Goal: Task Accomplishment & Management: Manage account settings

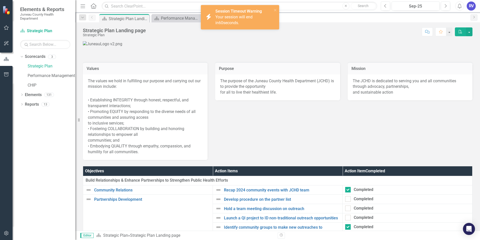
scroll to position [346, 0]
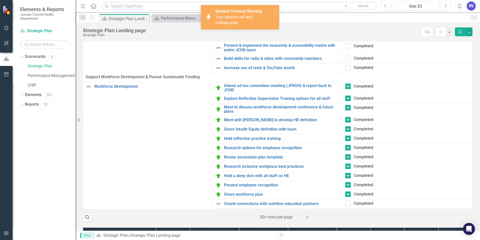
click at [310, 24] on div "Strategic Plan Landing page Strategic Plan Score: N/A Sep-25 Completed Comment …" at bounding box center [277, 29] width 405 height 15
click at [274, 11] on icon "close" at bounding box center [276, 10] width 4 height 4
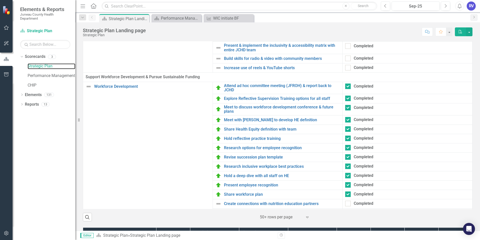
click at [40, 68] on link "Strategic Plan" at bounding box center [52, 66] width 48 height 6
click at [36, 67] on link "Strategic Plan" at bounding box center [52, 66] width 48 height 6
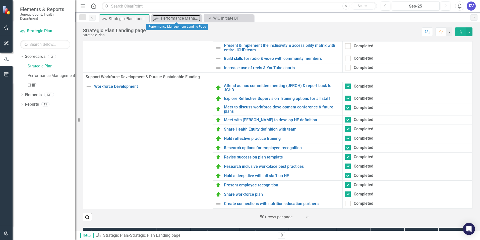
click at [177, 21] on div "Performance Management Landing Page" at bounding box center [180, 18] width 39 height 6
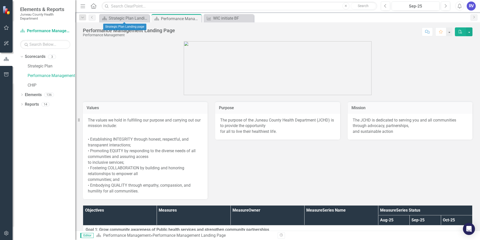
drag, startPoint x: 146, startPoint y: 17, endPoint x: 199, endPoint y: 72, distance: 76.5
click at [0, 0] on icon "Close" at bounding box center [0, 0] width 0 height 0
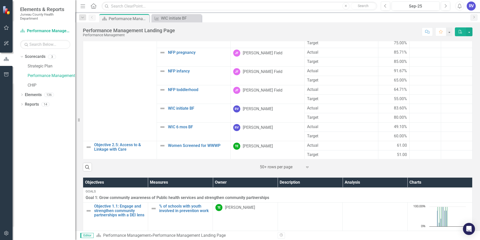
scroll to position [301, 0]
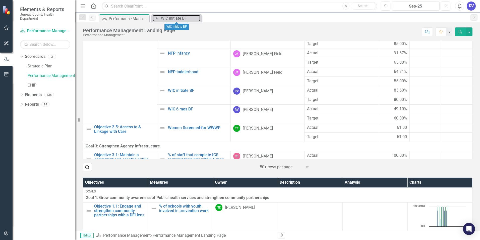
click at [163, 18] on div "WIC initiate BF" at bounding box center [180, 18] width 39 height 6
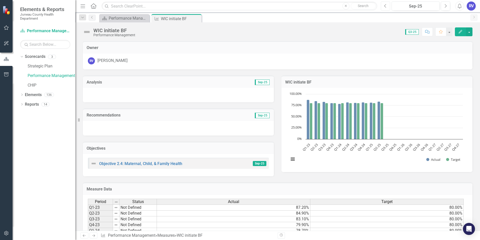
click at [383, 5] on button "Previous" at bounding box center [385, 6] width 9 height 9
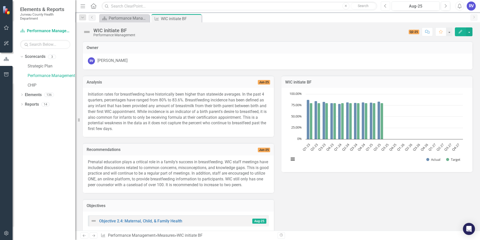
click at [383, 5] on button "Previous" at bounding box center [385, 6] width 9 height 9
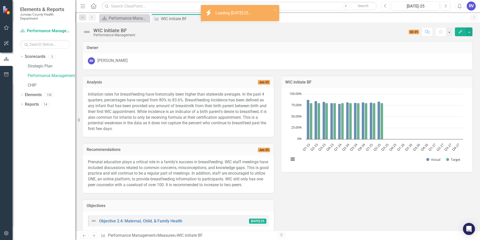
click at [383, 5] on button "Previous" at bounding box center [385, 6] width 9 height 9
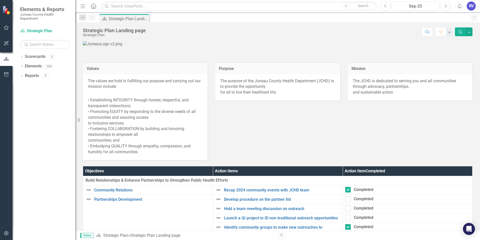
drag, startPoint x: 23, startPoint y: 56, endPoint x: 26, endPoint y: 58, distance: 3.9
click at [23, 56] on icon "Dropdown" at bounding box center [22, 57] width 4 height 3
click at [53, 75] on link "Performance Management" at bounding box center [52, 76] width 48 height 6
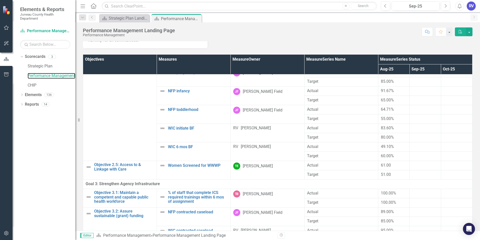
scroll to position [349, 0]
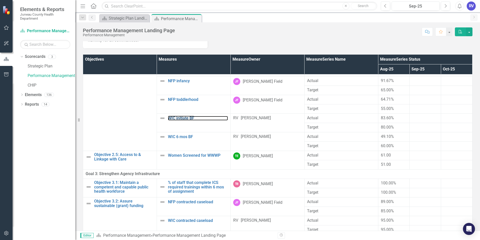
click at [170, 119] on link "WIC initiate BF" at bounding box center [198, 118] width 60 height 5
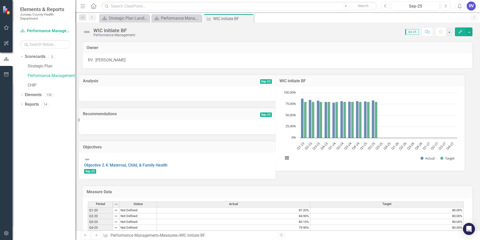
click at [389, 8] on button "Previous" at bounding box center [385, 6] width 9 height 9
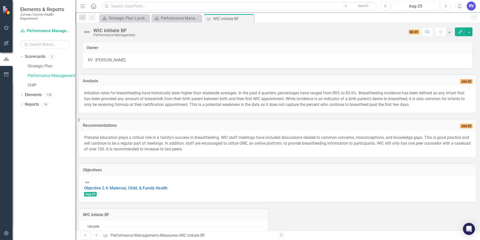
click at [461, 31] on icon "button" at bounding box center [461, 32] width 4 height 4
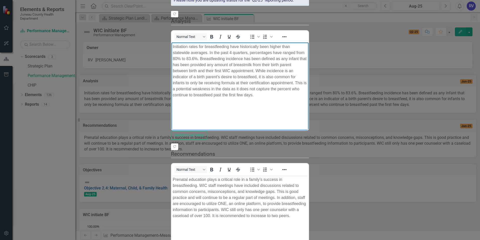
drag, startPoint x: 172, startPoint y: 44, endPoint x: 358, endPoint y: 65, distance: 187.5
click at [309, 65] on body "Initiation rates for breastfeeding have historically been higher than statewide…" at bounding box center [239, 79] width 137 height 75
copy p "Initiation rates for breastfeeding have historically been higher than statewide…"
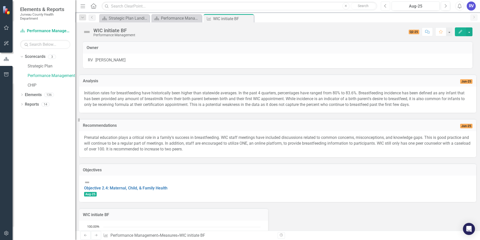
click at [386, 5] on icon "button" at bounding box center [385, 6] width 2 height 4
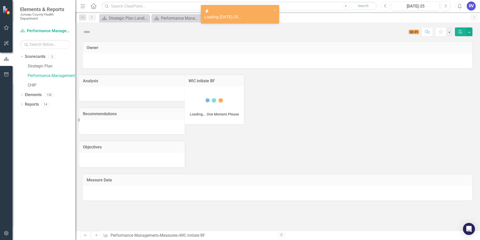
click at [385, 5] on icon "Previous" at bounding box center [385, 6] width 3 height 5
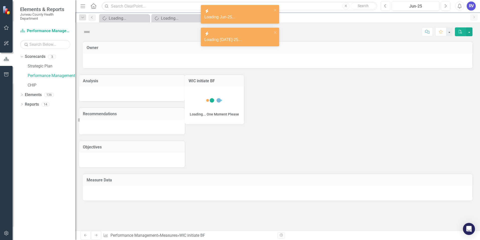
click at [385, 5] on icon "Previous" at bounding box center [385, 6] width 3 height 5
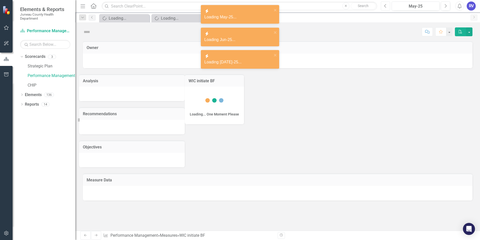
click at [385, 5] on icon "Previous" at bounding box center [385, 6] width 3 height 5
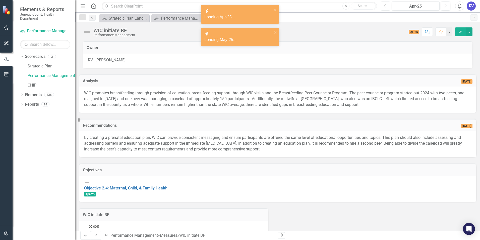
click at [385, 5] on icon "Previous" at bounding box center [385, 6] width 3 height 5
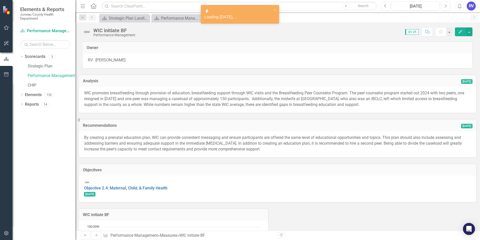
click at [459, 32] on icon "Edit" at bounding box center [460, 32] width 5 height 4
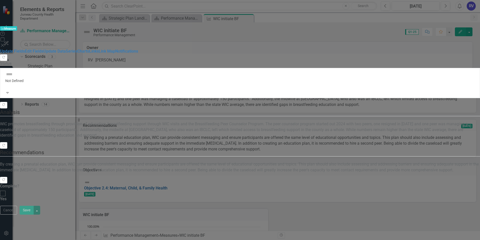
checkbox input "true"
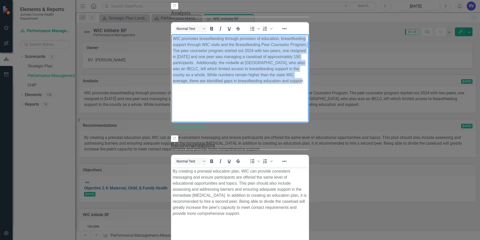
drag, startPoint x: 173, startPoint y: 38, endPoint x: 373, endPoint y: 65, distance: 201.7
click at [309, 65] on body "WIC promotes breastfeeding through provision of education, breastfeeding suppor…" at bounding box center [239, 71] width 137 height 75
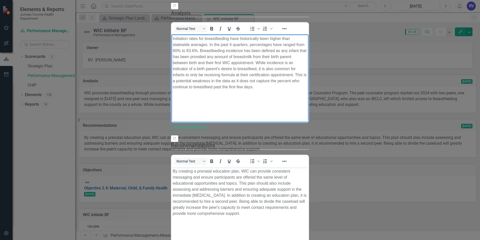
scroll to position [82, 0]
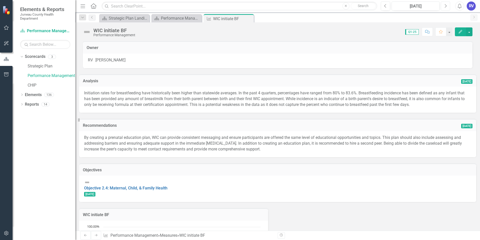
click at [444, 6] on button "Next" at bounding box center [445, 6] width 9 height 9
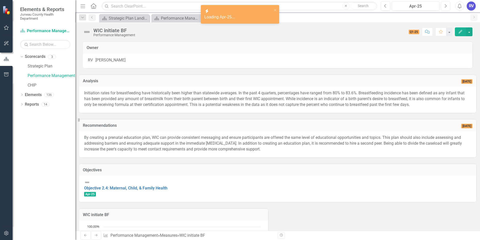
click at [444, 6] on button "Next" at bounding box center [445, 6] width 9 height 9
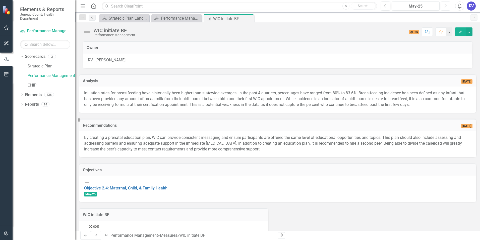
click at [447, 9] on button "Next" at bounding box center [445, 6] width 9 height 9
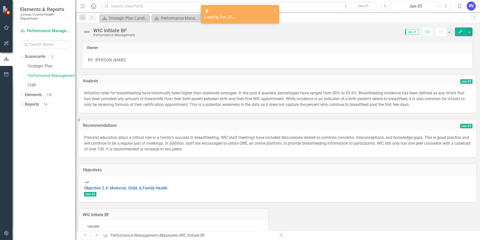
click at [457, 32] on button "Edit" at bounding box center [460, 31] width 11 height 9
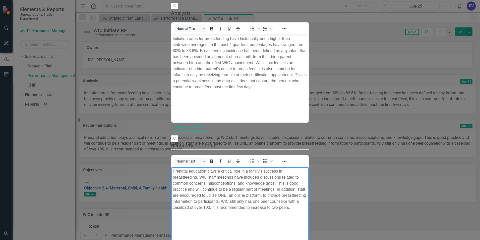
drag, startPoint x: 174, startPoint y: 171, endPoint x: 456, endPoint y: 185, distance: 282.0
click at [307, 185] on p "Prenatal education plays a critical role in a family's success in breastfeeding…" at bounding box center [240, 189] width 135 height 42
copy p "renatal education plays a critical role in a family's success in breastfeeding.…"
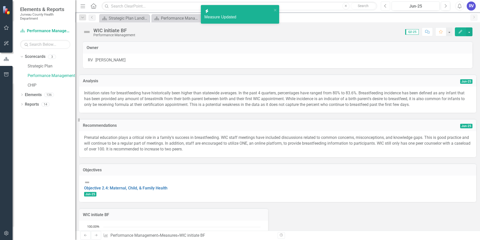
click at [386, 8] on button "Previous" at bounding box center [385, 6] width 9 height 9
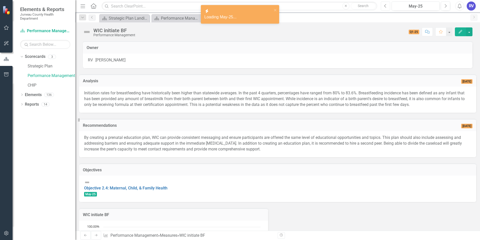
click at [386, 8] on button "Previous" at bounding box center [385, 6] width 9 height 9
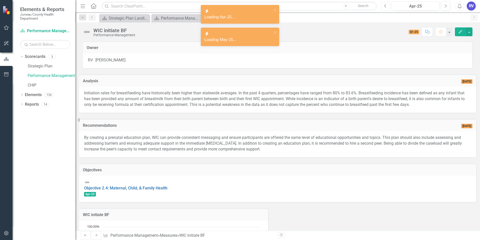
click at [386, 8] on button "Previous" at bounding box center [385, 6] width 9 height 9
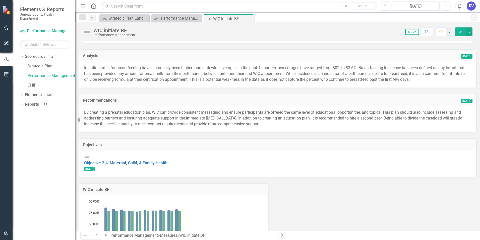
click at [457, 30] on button "Edit" at bounding box center [460, 31] width 11 height 9
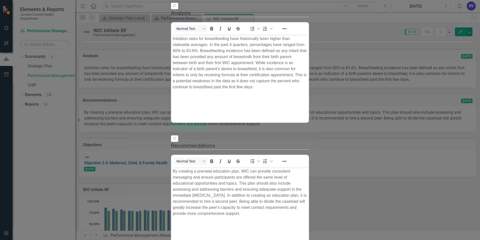
scroll to position [0, 0]
drag, startPoint x: 172, startPoint y: 172, endPoint x: 216, endPoint y: 199, distance: 51.9
click at [216, 199] on body "By creating a prenatal education plan, WIC can provide consistent messaging and…" at bounding box center [239, 204] width 137 height 75
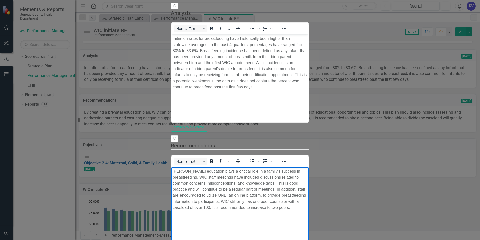
click at [172, 170] on body "renatal education plays a critical role in a family's success in breastfeeding.…" at bounding box center [239, 204] width 137 height 75
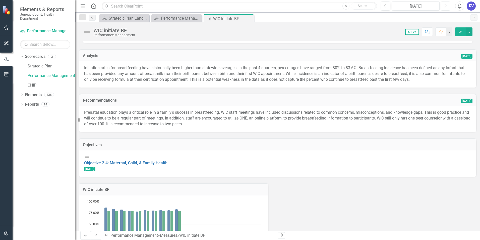
click at [448, 8] on button "Next" at bounding box center [445, 6] width 9 height 9
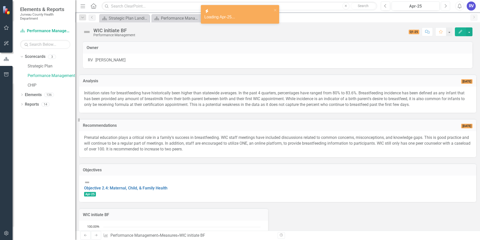
click at [448, 8] on button "Next" at bounding box center [445, 6] width 9 height 9
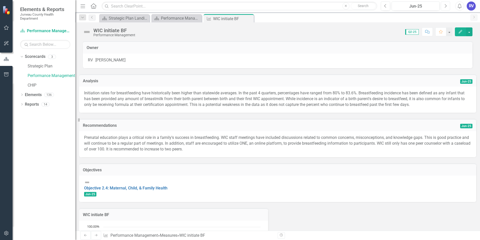
click at [448, 8] on button "Next" at bounding box center [445, 6] width 9 height 9
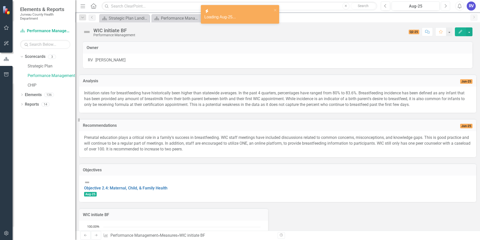
click at [448, 8] on button "Next" at bounding box center [445, 6] width 9 height 9
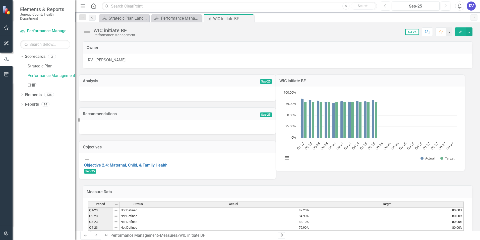
click at [387, 5] on button "Previous" at bounding box center [385, 6] width 9 height 9
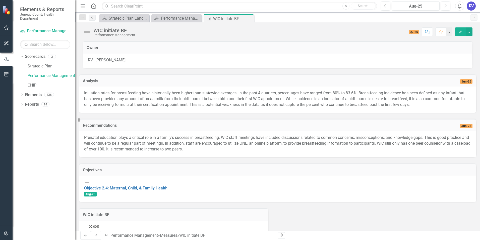
click at [0, 0] on icon "Close" at bounding box center [0, 0] width 0 height 0
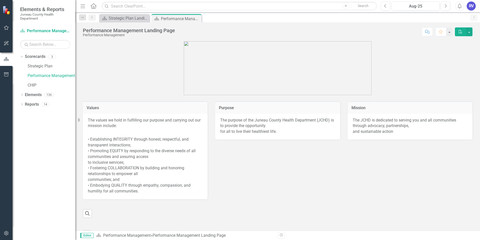
scroll to position [23, 0]
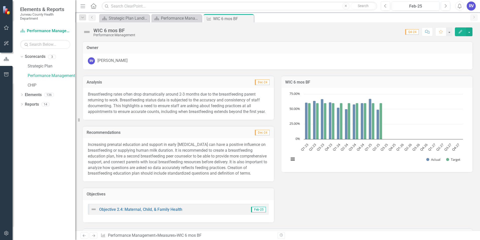
click at [446, 6] on icon "Next" at bounding box center [445, 6] width 3 height 5
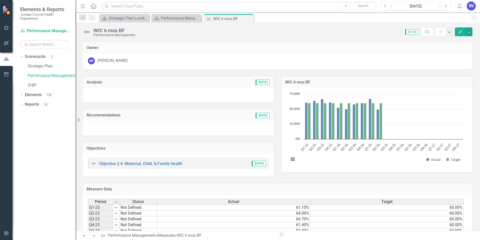
click at [446, 6] on icon "Next" at bounding box center [445, 6] width 3 height 5
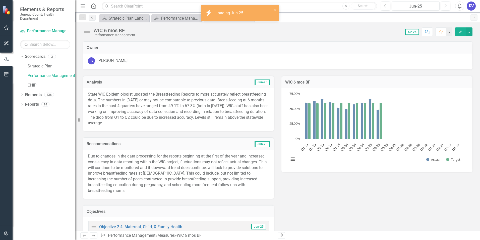
click at [459, 33] on icon "Edit" at bounding box center [460, 32] width 5 height 4
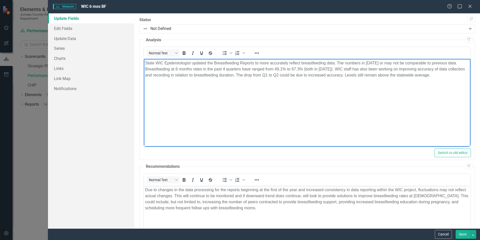
drag, startPoint x: 431, startPoint y: 77, endPoint x: 144, endPoint y: 61, distance: 287.9
click at [144, 61] on body "State WIC Epidemiologist updated the Breastfeeding Reports to more accurately r…" at bounding box center [307, 96] width 327 height 75
copy p "State WIC Epidemiologist updated the Breastfeeding Reports to more accurately r…"
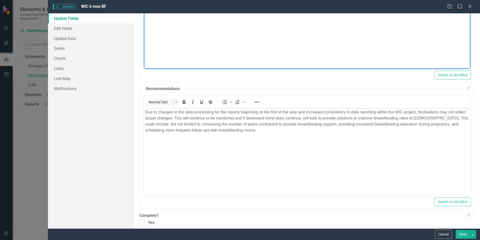
scroll to position [82, 0]
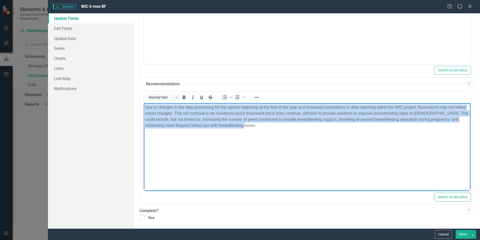
drag, startPoint x: 266, startPoint y: 124, endPoint x: 144, endPoint y: 103, distance: 123.0
click at [144, 103] on body "Due to changes in the data processing for the reports beginning at the first of…" at bounding box center [307, 140] width 327 height 75
copy p "Due to changes in the data processing for the reports beginning at the first of…"
click at [299, 124] on p "Due to changes in the data processing for the reports beginning at the first of…" at bounding box center [307, 116] width 324 height 24
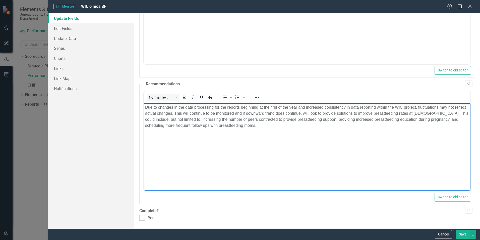
click at [268, 126] on p "Due to changes in the data processing for the reports beginning at the first of…" at bounding box center [307, 116] width 324 height 24
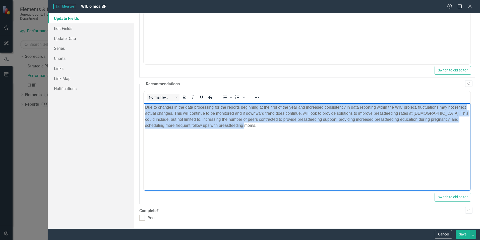
drag, startPoint x: 268, startPoint y: 126, endPoint x: 242, endPoint y: 178, distance: 58.3
click at [147, 103] on html "Due to changes in the data processing for the reports beginning at the first of…" at bounding box center [307, 140] width 327 height 75
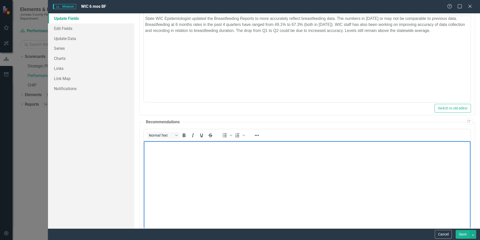
scroll to position [0, 0]
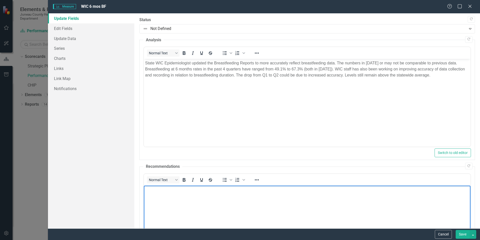
click at [359, 68] on p "State WIC Epidemiologist updated the Breastfeeding Reports to more accurately r…" at bounding box center [307, 69] width 324 height 18
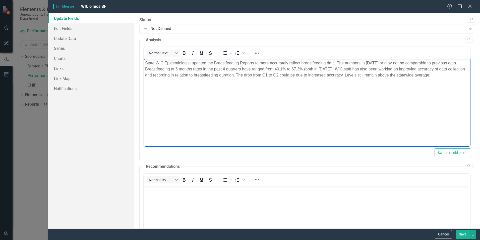
drag, startPoint x: 430, startPoint y: 75, endPoint x: 145, endPoint y: 60, distance: 285.1
click at [145, 60] on p "State WIC Epidemiologist updated the Breastfeeding Reports to more accurately r…" at bounding box center [307, 69] width 324 height 18
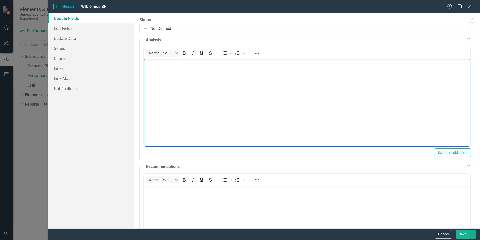
click at [462, 232] on button "Save" at bounding box center [463, 233] width 14 height 9
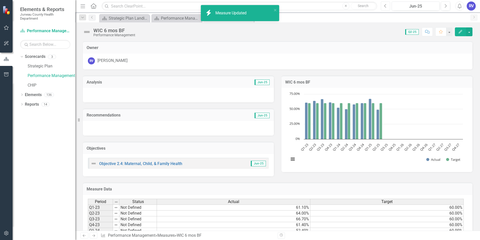
click at [389, 8] on button "Previous" at bounding box center [385, 6] width 9 height 9
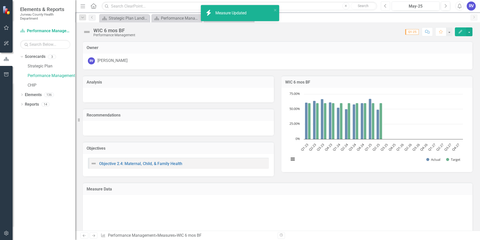
click at [389, 8] on button "Previous" at bounding box center [385, 6] width 9 height 9
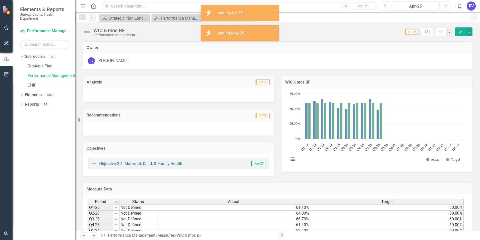
click at [389, 8] on button "Previous" at bounding box center [385, 6] width 9 height 9
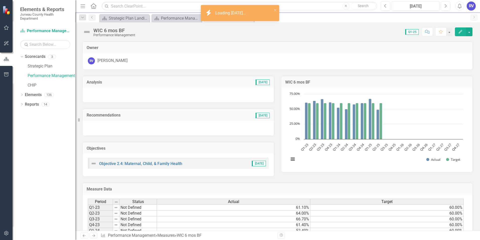
click at [458, 31] on button "Edit" at bounding box center [460, 31] width 11 height 9
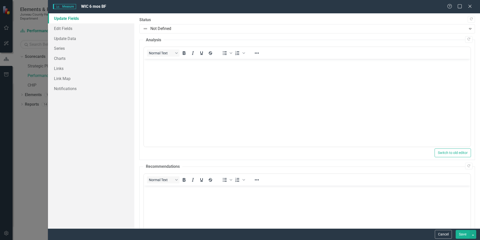
click at [167, 75] on body "Rich Text Area. Press ALT-0 for help." at bounding box center [307, 96] width 327 height 75
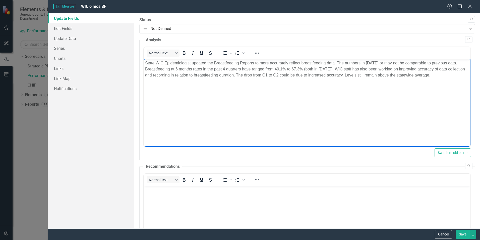
click at [153, 196] on body "Rich Text Area. Press ALT-0 for help." at bounding box center [307, 222] width 327 height 75
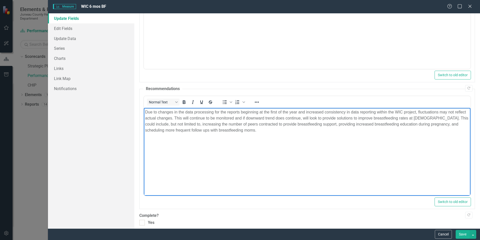
scroll to position [82, 0]
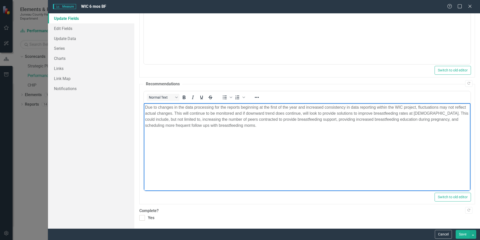
click at [142, 219] on div at bounding box center [142, 218] width 6 height 6
click at [142, 218] on input "Yes" at bounding box center [140, 216] width 3 height 3
checkbox input "true"
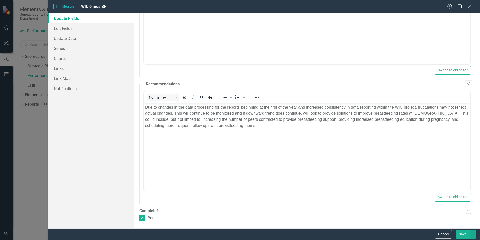
click at [464, 236] on button "Save" at bounding box center [463, 233] width 14 height 9
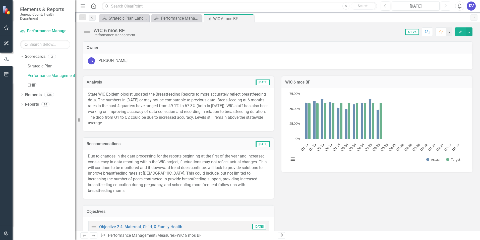
click at [444, 7] on icon "Next" at bounding box center [445, 6] width 3 height 5
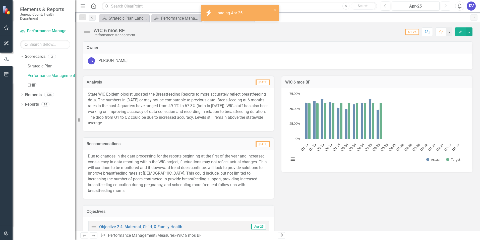
click at [444, 7] on icon "Next" at bounding box center [445, 6] width 3 height 5
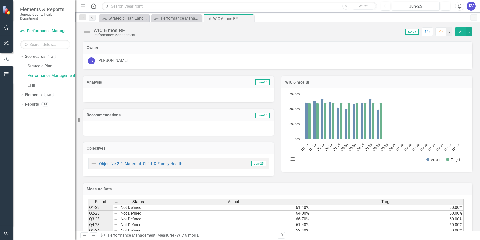
click at [0, 0] on icon "Close" at bounding box center [0, 0] width 0 height 0
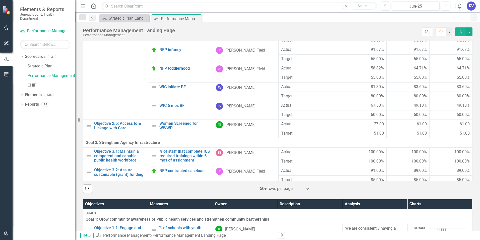
scroll to position [349, 0]
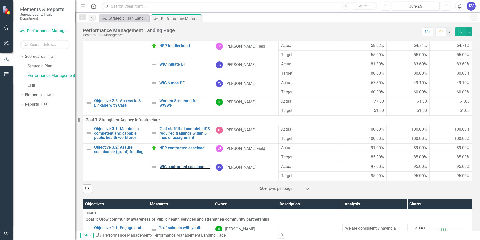
drag, startPoint x: 182, startPoint y: 166, endPoint x: 185, endPoint y: 166, distance: 2.8
click at [182, 166] on link "WIC contracted caseload" at bounding box center [184, 166] width 51 height 5
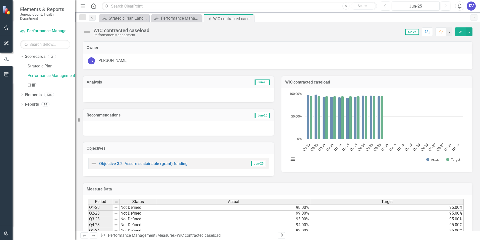
click at [384, 6] on icon "Previous" at bounding box center [385, 6] width 3 height 5
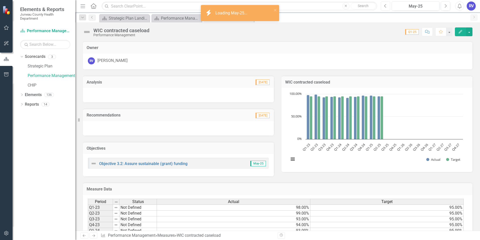
click at [384, 6] on icon "Previous" at bounding box center [385, 6] width 3 height 5
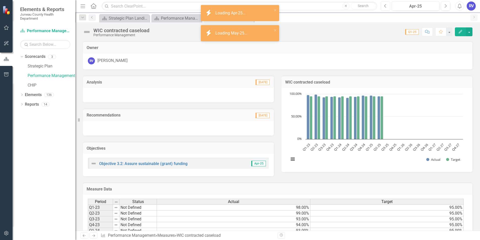
click at [384, 6] on icon "Previous" at bounding box center [385, 6] width 3 height 5
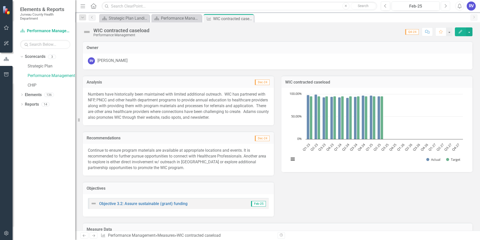
click at [445, 6] on icon "Next" at bounding box center [445, 6] width 3 height 5
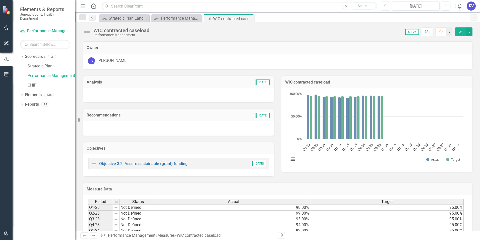
click at [388, 5] on button "Previous" at bounding box center [385, 6] width 9 height 9
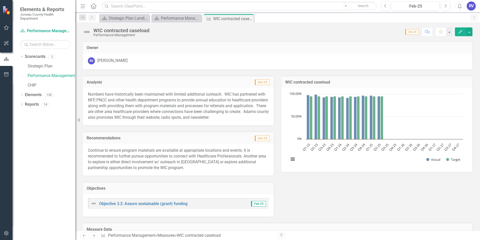
click at [87, 96] on div "Numbers have historically been maintained with limited additional outreach. WIC…" at bounding box center [178, 106] width 191 height 37
click at [457, 34] on button "Edit" at bounding box center [460, 31] width 11 height 9
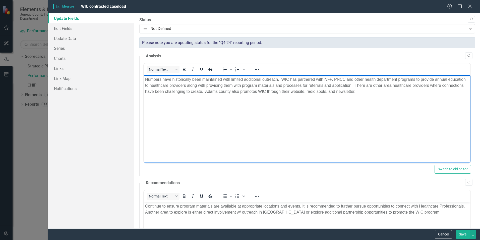
drag, startPoint x: 146, startPoint y: 78, endPoint x: 398, endPoint y: 90, distance: 252.1
click at [398, 90] on p "Numbers have historically been maintained with limited additional outreach. WIC…" at bounding box center [307, 85] width 324 height 18
copy p "Numbers have historically been maintained with limited additional outreach. WIC…"
click at [219, 149] on body "Numbers have historically been maintained with limited additional outreach. WIC…" at bounding box center [307, 112] width 327 height 75
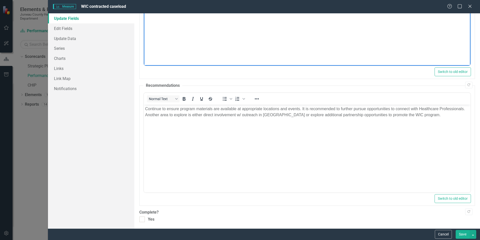
scroll to position [99, 0]
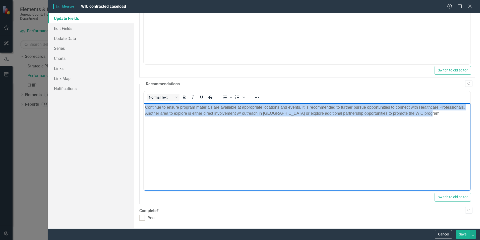
drag, startPoint x: 146, startPoint y: 107, endPoint x: 434, endPoint y: 115, distance: 288.1
click at [434, 115] on p "Continue to ensure program materials are available at appropriate locations and…" at bounding box center [307, 110] width 324 height 12
copy p "Continue to ensure program materials are available at appropriate locations and…"
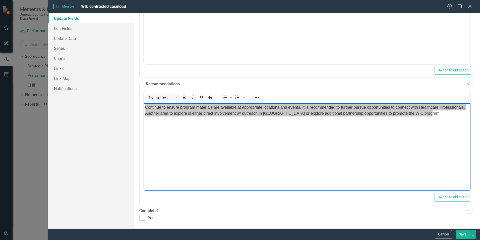
drag, startPoint x: 143, startPoint y: 219, endPoint x: 154, endPoint y: 221, distance: 10.9
click at [143, 219] on div at bounding box center [142, 218] width 6 height 6
click at [143, 218] on input "Yes" at bounding box center [140, 216] width 3 height 3
checkbox input "true"
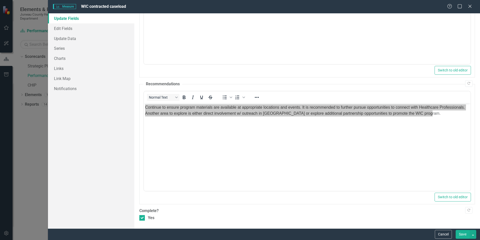
click at [464, 234] on button "Save" at bounding box center [463, 233] width 14 height 9
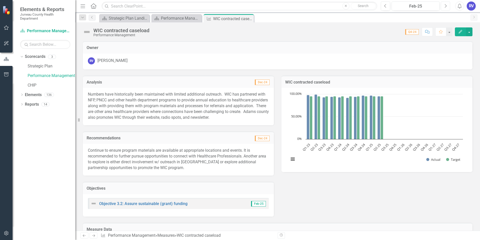
click at [446, 6] on icon "Next" at bounding box center [445, 6] width 3 height 5
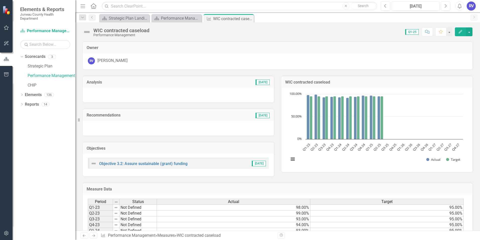
click at [459, 31] on icon "Edit" at bounding box center [460, 32] width 5 height 4
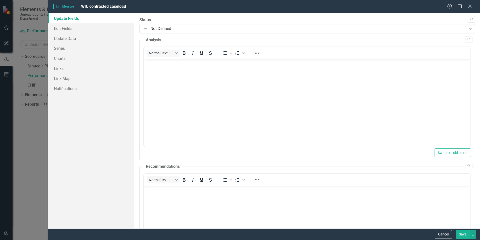
click at [158, 71] on body "Rich Text Area. Press ALT-0 for help." at bounding box center [307, 96] width 327 height 75
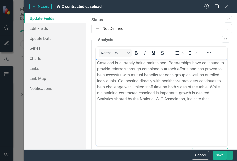
click at [201, 99] on p "Caseload is currently being maintained. Partnerships have continued to provide …" at bounding box center [161, 81] width 129 height 42
click at [195, 101] on p "Caseload is currently being maintained. Partnerships have continued to provide …" at bounding box center [161, 81] width 129 height 42
click at [166, 98] on p "Caseload is currently being maintained. Partnerships have continued to provide …" at bounding box center [161, 81] width 129 height 42
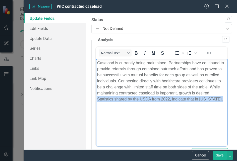
drag, startPoint x: 113, startPoint y: 100, endPoint x: 172, endPoint y: 113, distance: 60.1
click at [172, 113] on body "Caseload is currently being maintained. Partnerships have continued to provide …" at bounding box center [162, 96] width 132 height 75
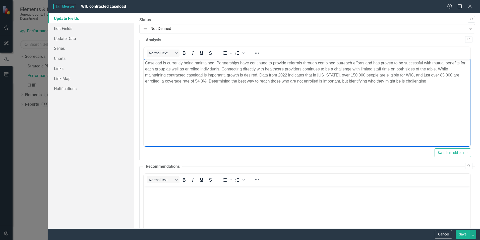
click at [367, 80] on p "Caseload is currently being maintained. Partnerships have continued to provide …" at bounding box center [307, 72] width 324 height 24
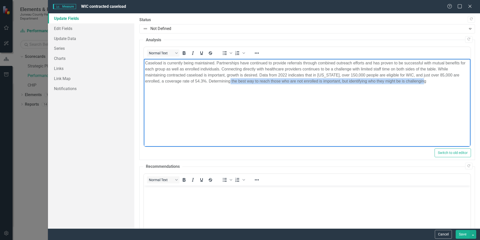
drag, startPoint x: 231, startPoint y: 79, endPoint x: 430, endPoint y: 83, distance: 198.9
click at [430, 83] on p "Caseload is currently being maintained. Partnerships have continued to provide …" at bounding box center [307, 72] width 324 height 24
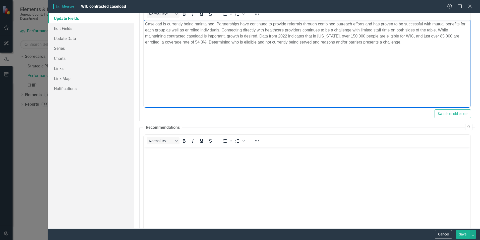
scroll to position [50, 0]
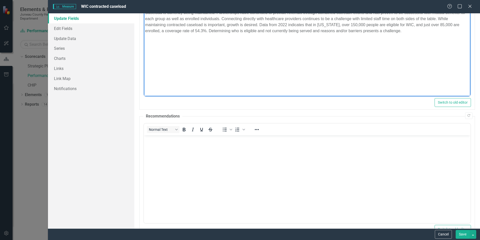
click at [238, 156] on body "Rich Text Area. Press ALT-0 for help." at bounding box center [307, 172] width 327 height 75
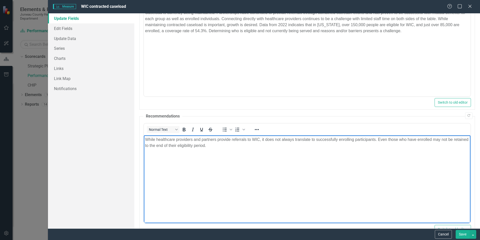
click at [224, 146] on p "While healthcare providers and partners provide referrals to WIC, it does not a…" at bounding box center [307, 142] width 324 height 12
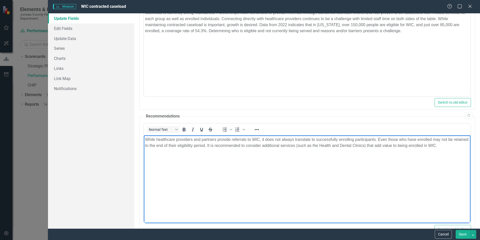
drag, startPoint x: 452, startPoint y: 144, endPoint x: 456, endPoint y: 146, distance: 4.7
click at [452, 144] on p "While healthcare providers and partners provide referrals to WIC, it does not a…" at bounding box center [307, 142] width 324 height 12
click at [312, 152] on p "While healthcare providers and partners provide referrals to WIC, it does not a…" at bounding box center [307, 145] width 324 height 18
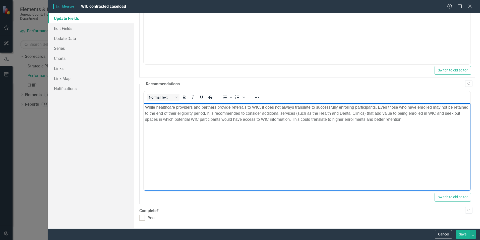
click at [140, 217] on input "Yes" at bounding box center [140, 216] width 3 height 3
checkbox input "true"
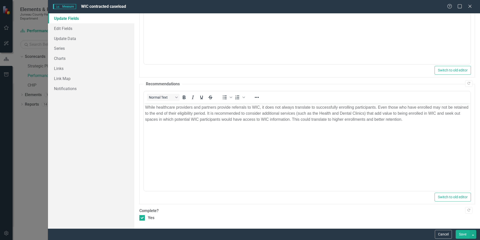
click at [458, 233] on button "Save" at bounding box center [463, 233] width 14 height 9
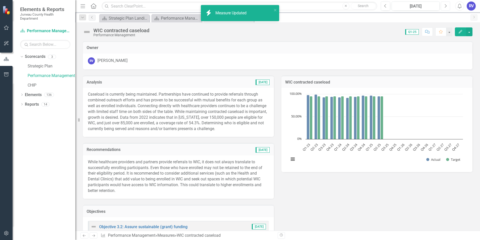
click at [442, 8] on button "Next" at bounding box center [445, 6] width 9 height 9
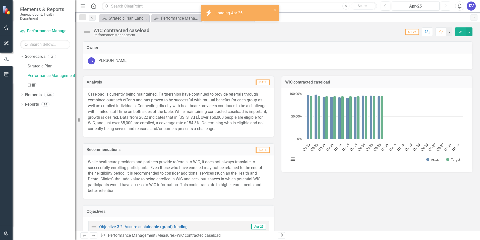
click at [442, 8] on button "Next" at bounding box center [445, 6] width 9 height 9
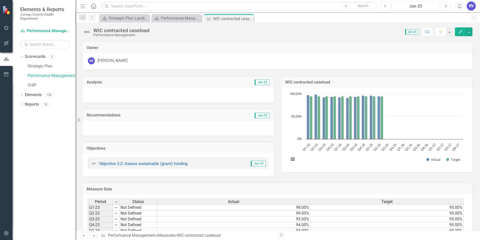
click at [35, 58] on link "Scorecards" at bounding box center [35, 57] width 21 height 6
click at [35, 56] on link "Scorecards" at bounding box center [35, 57] width 21 height 6
click at [165, 19] on div "Performance Management Landing Page" at bounding box center [180, 18] width 39 height 6
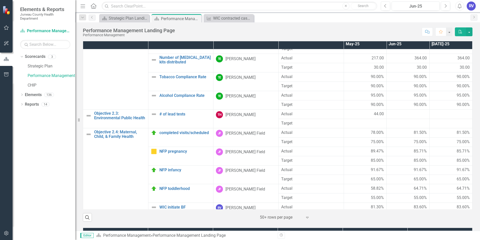
scroll to position [315, 0]
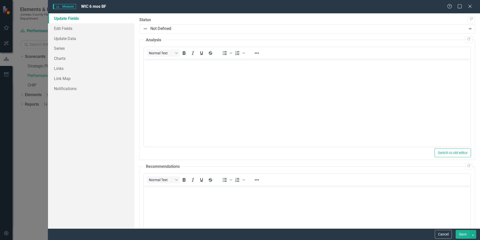
click at [471, 5] on icon at bounding box center [469, 6] width 3 height 3
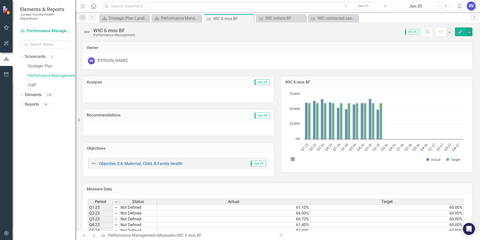
click at [387, 8] on icon "Previous" at bounding box center [385, 6] width 3 height 5
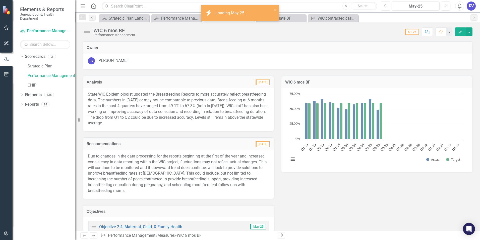
click at [387, 8] on icon "Previous" at bounding box center [385, 6] width 3 height 5
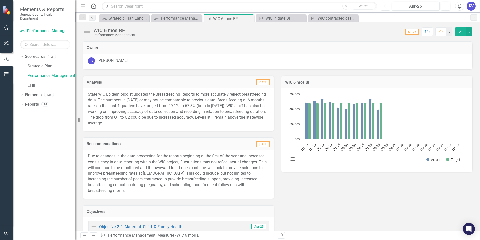
click at [387, 8] on icon "Previous" at bounding box center [385, 6] width 3 height 5
click at [460, 33] on icon "Edit" at bounding box center [460, 32] width 5 height 4
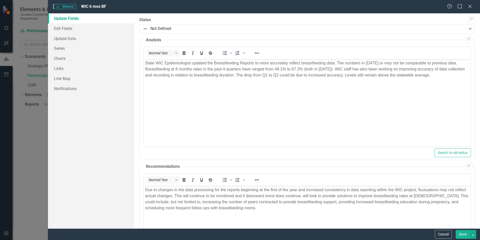
click at [468, 30] on icon "Expand" at bounding box center [470, 29] width 5 height 4
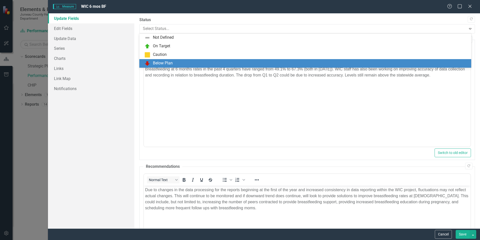
click at [208, 64] on div "Below Plan" at bounding box center [306, 63] width 324 height 6
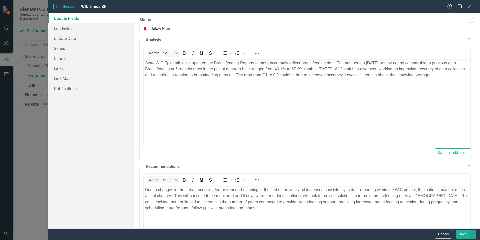
click at [461, 236] on button "Save" at bounding box center [463, 233] width 14 height 9
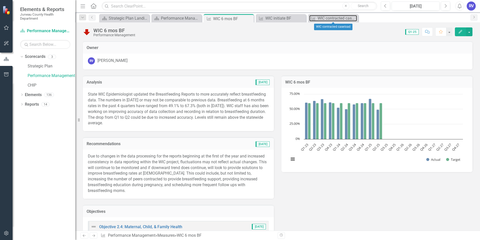
click at [327, 18] on div "WIC contracted caseload" at bounding box center [337, 18] width 39 height 6
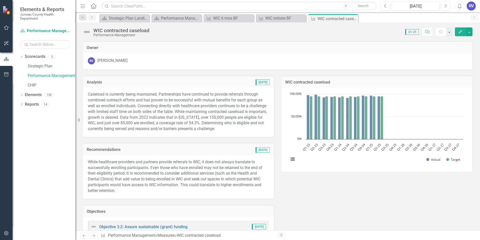
click at [458, 30] on button "Edit" at bounding box center [460, 31] width 11 height 9
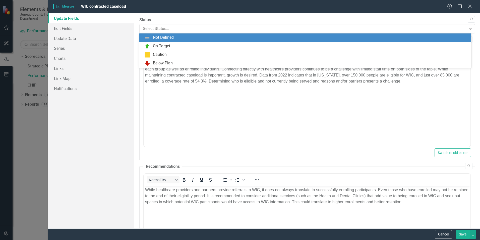
click at [168, 31] on div at bounding box center [303, 28] width 320 height 7
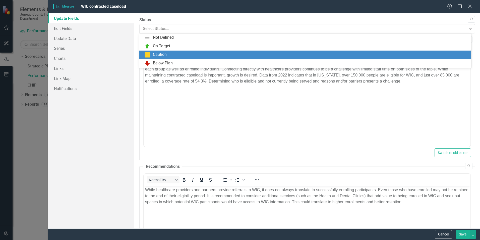
click at [164, 56] on div "Caution" at bounding box center [160, 55] width 14 height 6
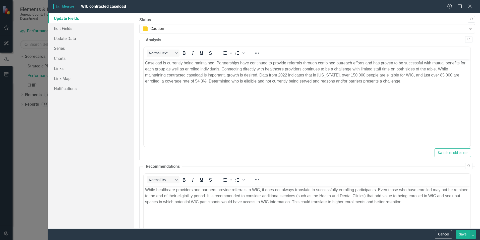
click at [459, 236] on button "Save" at bounding box center [463, 233] width 14 height 9
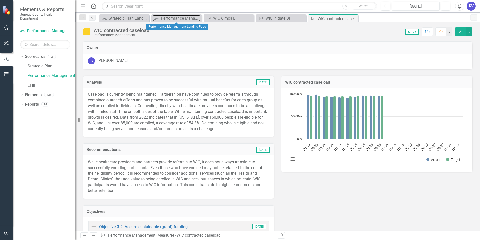
click at [174, 19] on div "Performance Management Landing Page" at bounding box center [180, 18] width 39 height 6
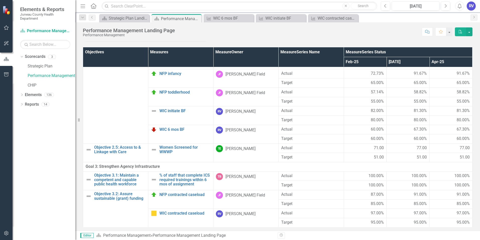
scroll to position [162, 0]
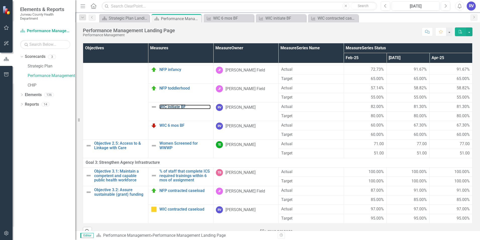
click at [170, 109] on link "WIC initiate BF" at bounding box center [184, 106] width 51 height 5
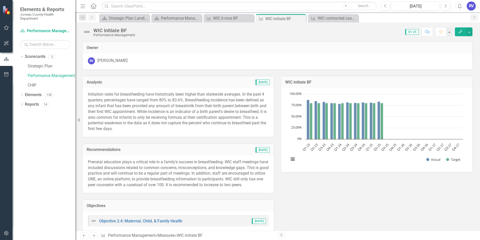
click at [459, 30] on icon "Edit" at bounding box center [460, 32] width 5 height 4
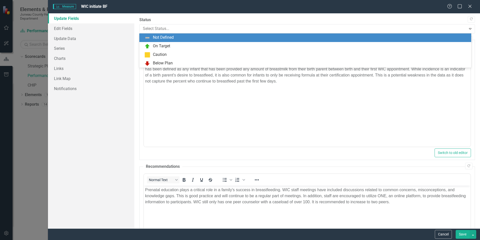
click at [461, 28] on div "Select Status..." at bounding box center [302, 28] width 325 height 9
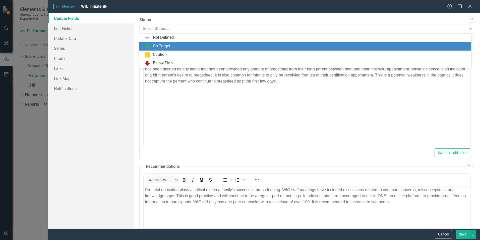
click at [194, 46] on div "On Target" at bounding box center [306, 46] width 324 height 6
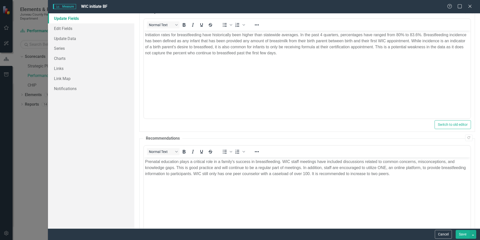
scroll to position [82, 0]
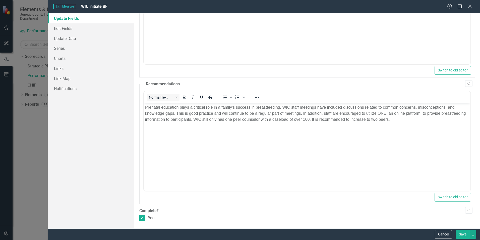
drag, startPoint x: 466, startPoint y: 234, endPoint x: 257, endPoint y: 86, distance: 256.3
click at [466, 234] on button "Save" at bounding box center [463, 233] width 14 height 9
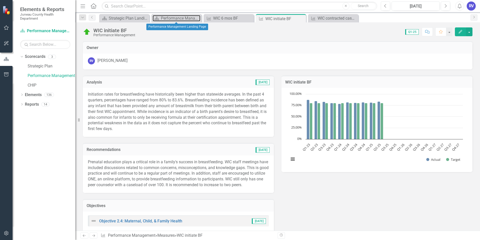
click at [170, 17] on div "Performance Management Landing Page" at bounding box center [180, 18] width 39 height 6
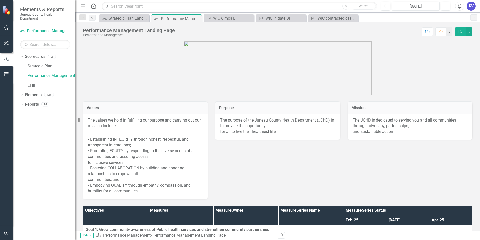
click at [471, 7] on div "RV" at bounding box center [471, 6] width 9 height 9
click at [453, 64] on link "Logout Log Out" at bounding box center [456, 63] width 40 height 9
